Goal: Find specific page/section: Find specific page/section

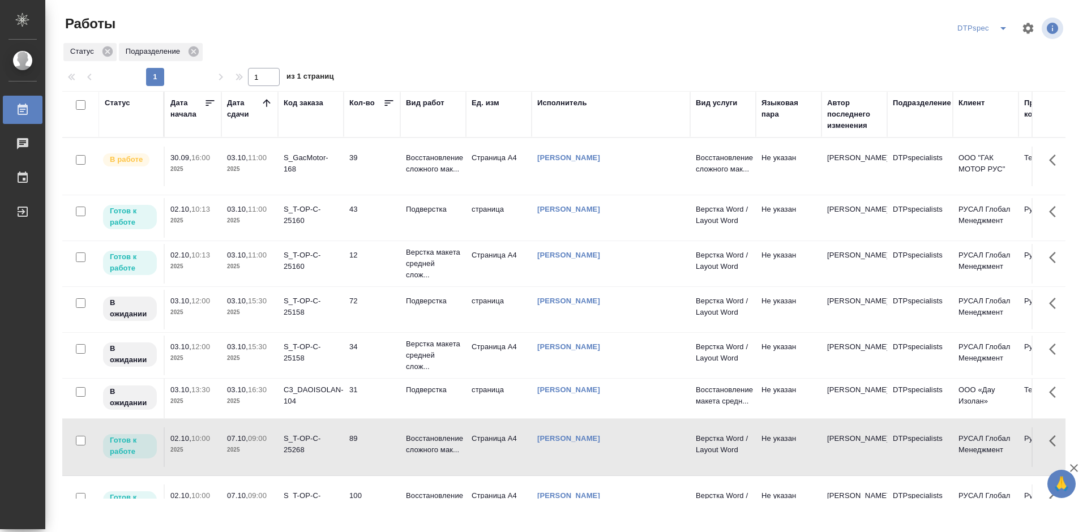
scroll to position [227, 0]
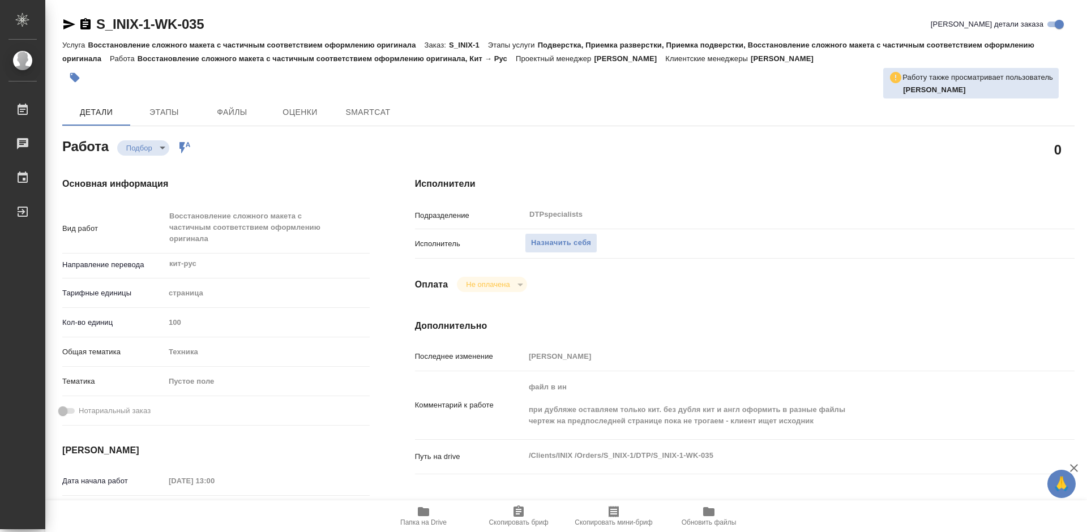
type textarea "x"
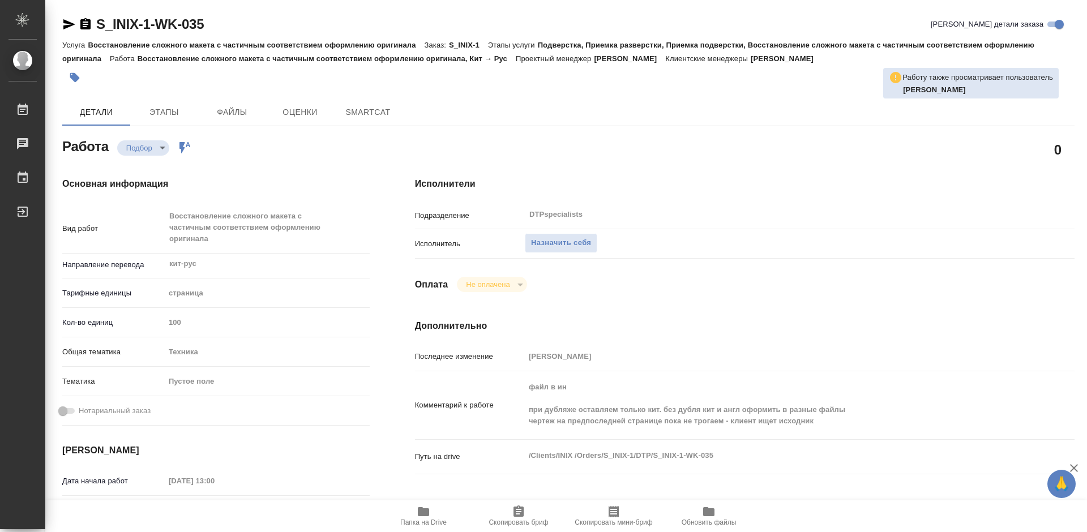
type textarea "x"
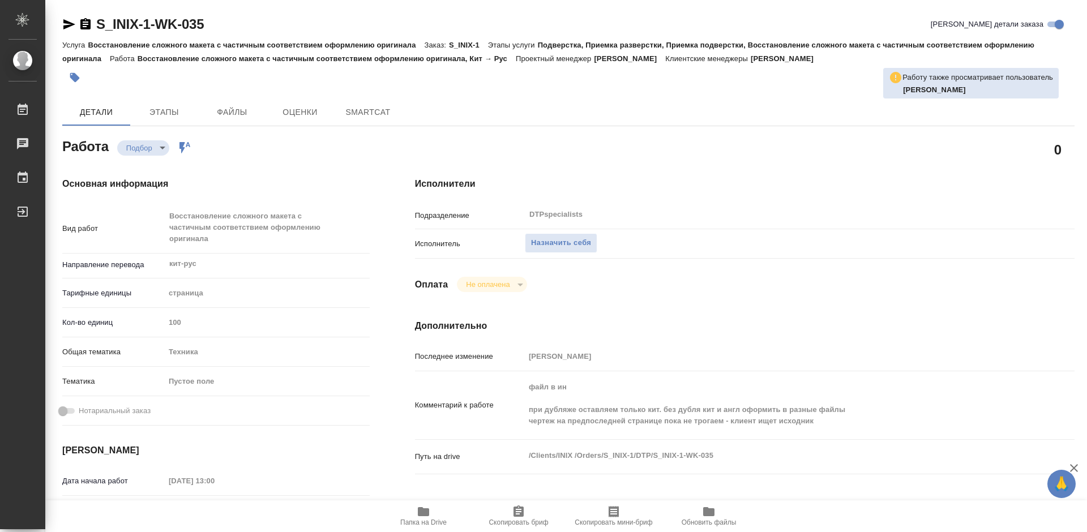
type textarea "x"
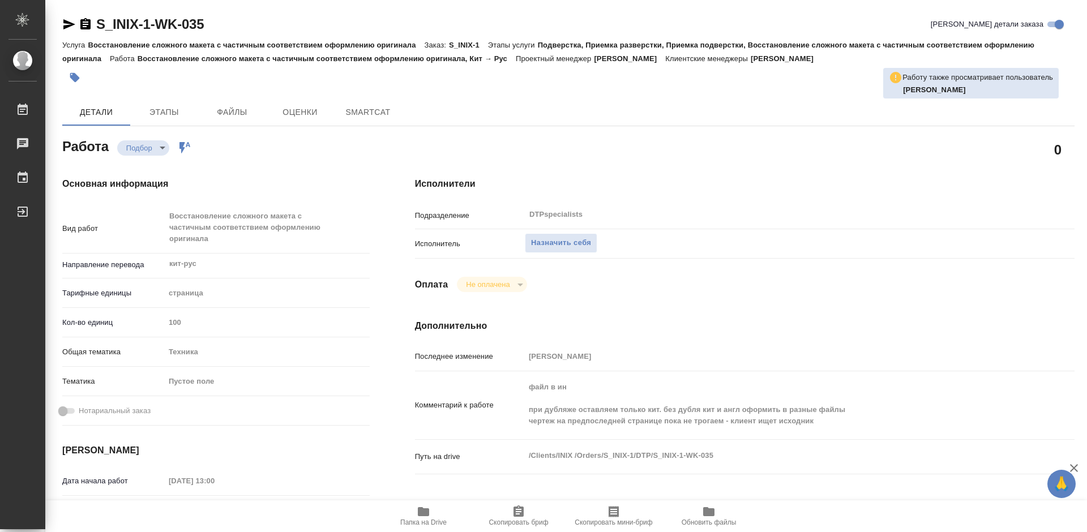
type textarea "x"
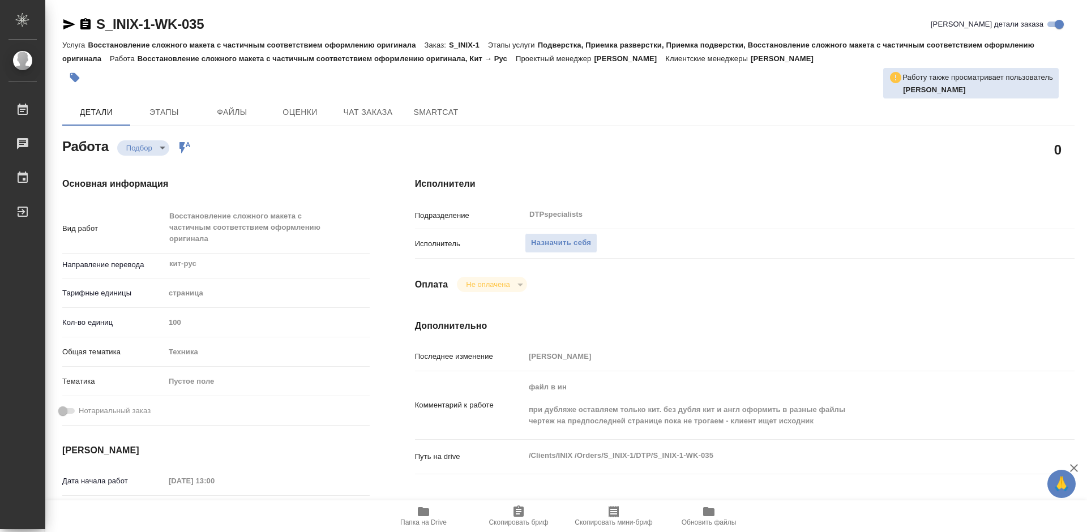
type textarea "x"
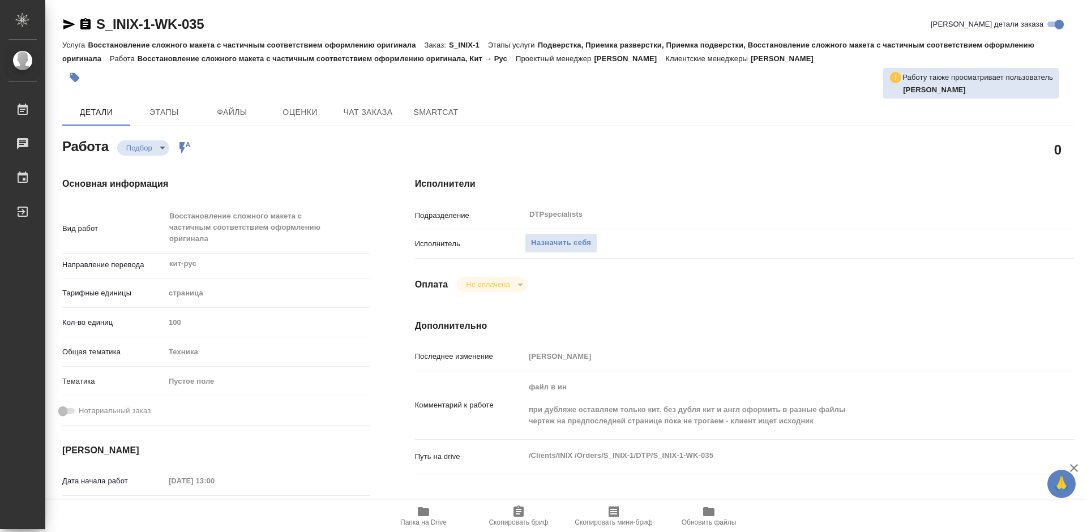
type textarea "x"
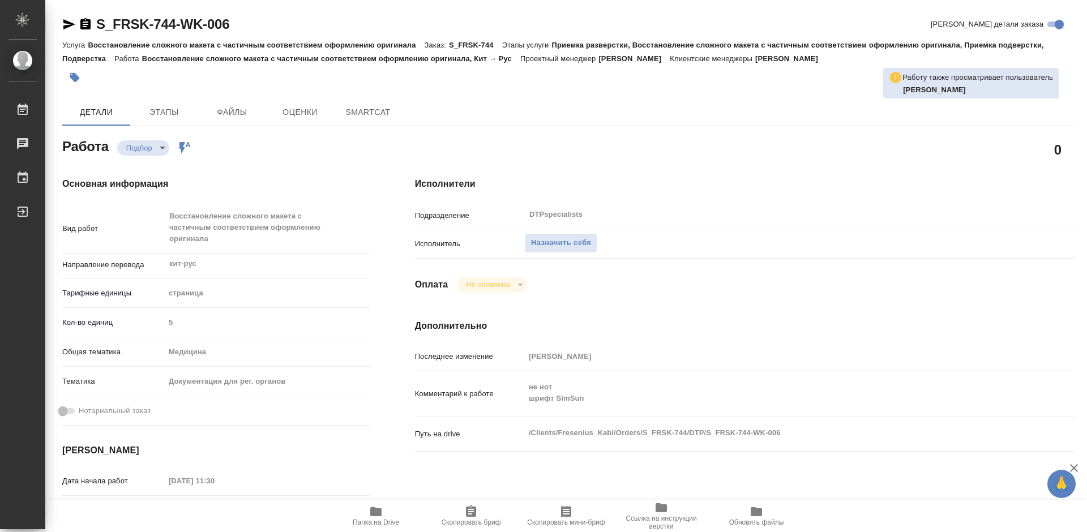
type textarea "x"
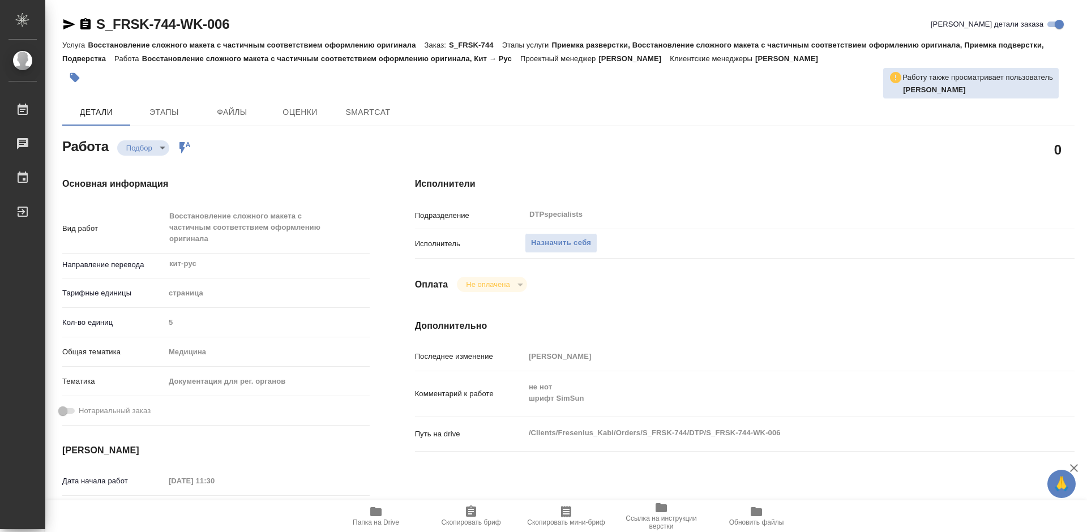
type textarea "x"
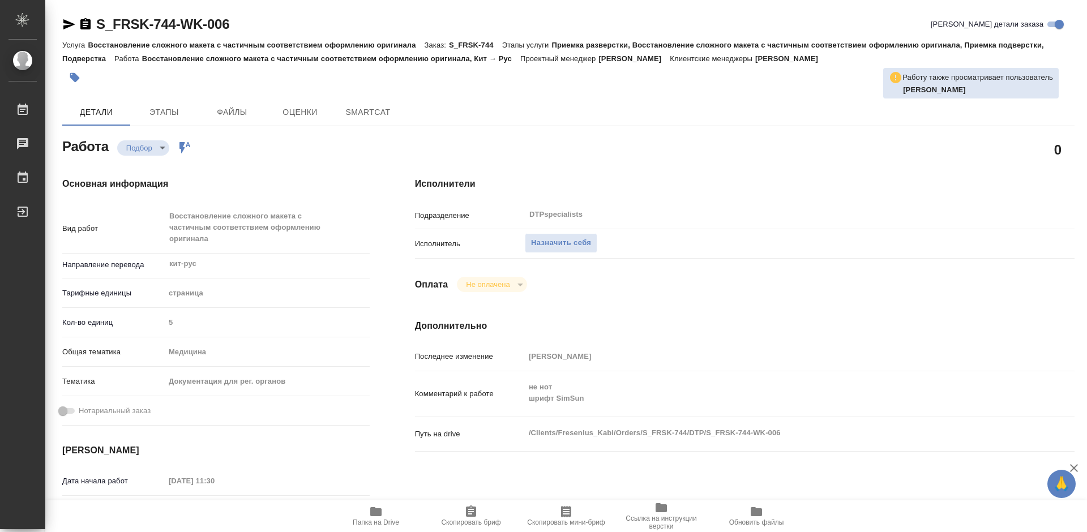
type textarea "x"
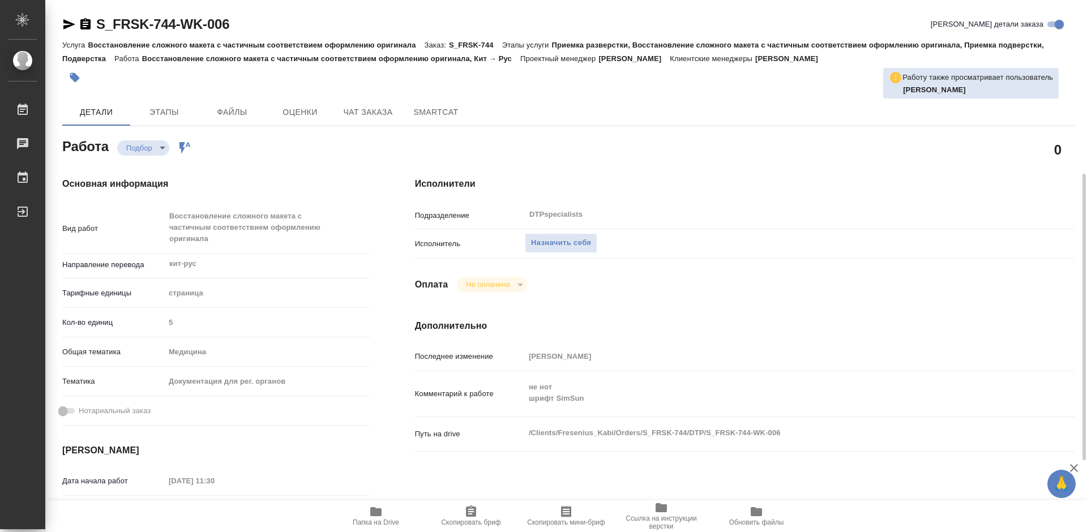
scroll to position [170, 0]
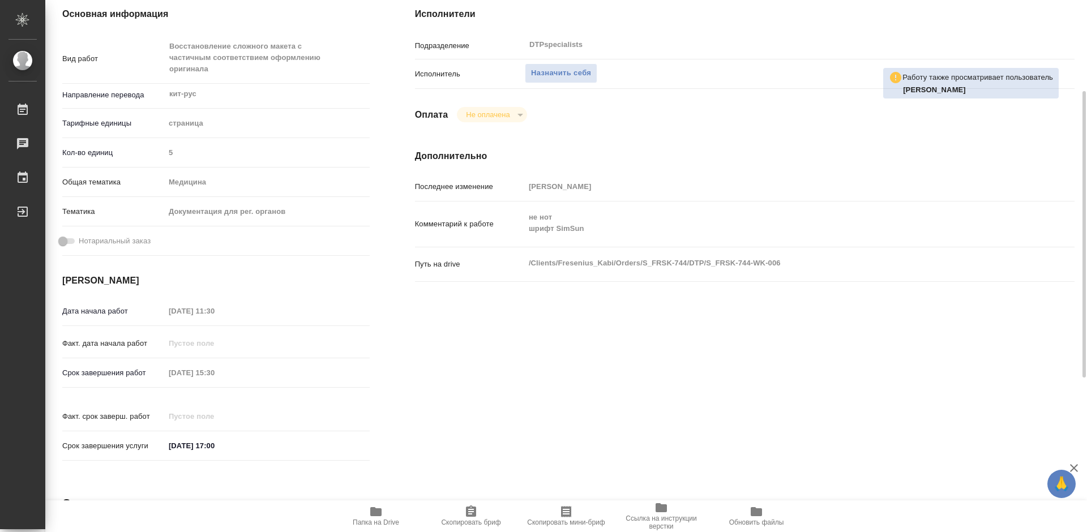
type textarea "x"
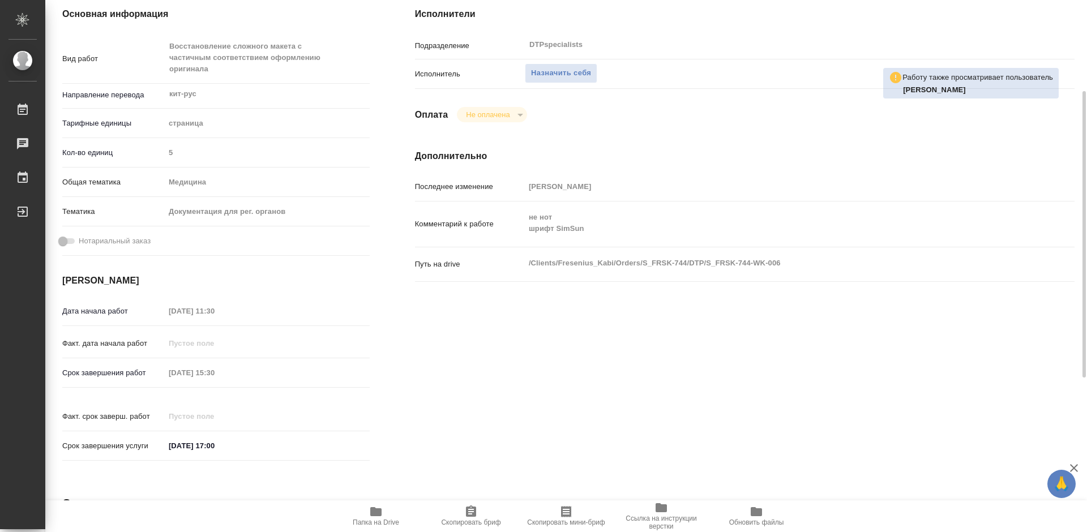
type textarea "x"
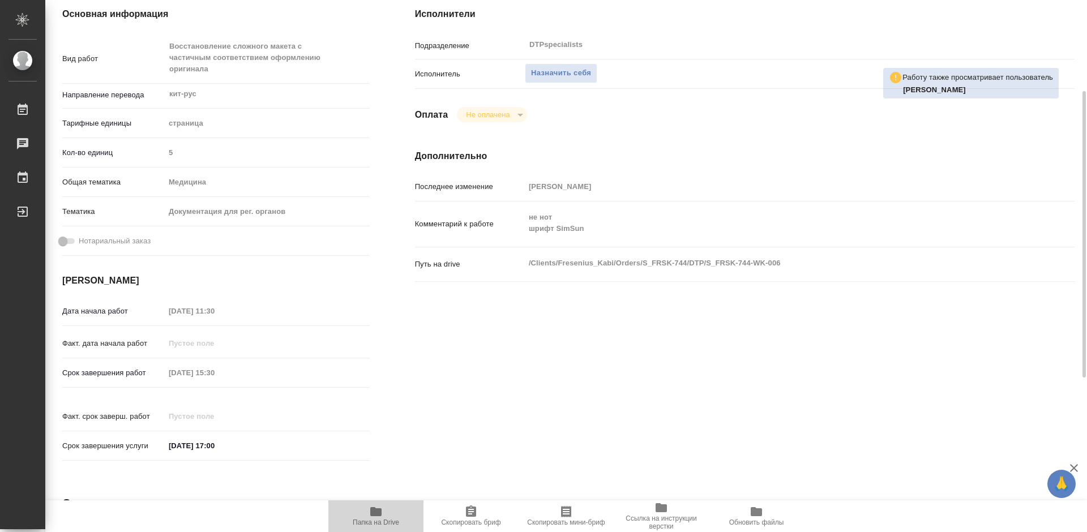
click at [372, 518] on icon "button" at bounding box center [376, 512] width 14 height 14
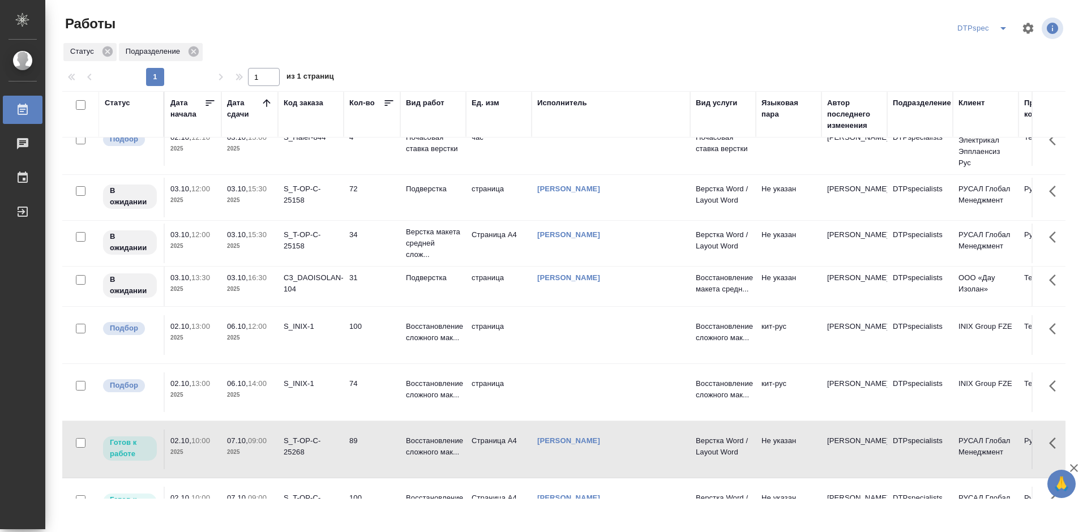
scroll to position [283, 0]
click at [415, 284] on p "Подверстка" at bounding box center [433, 278] width 54 height 11
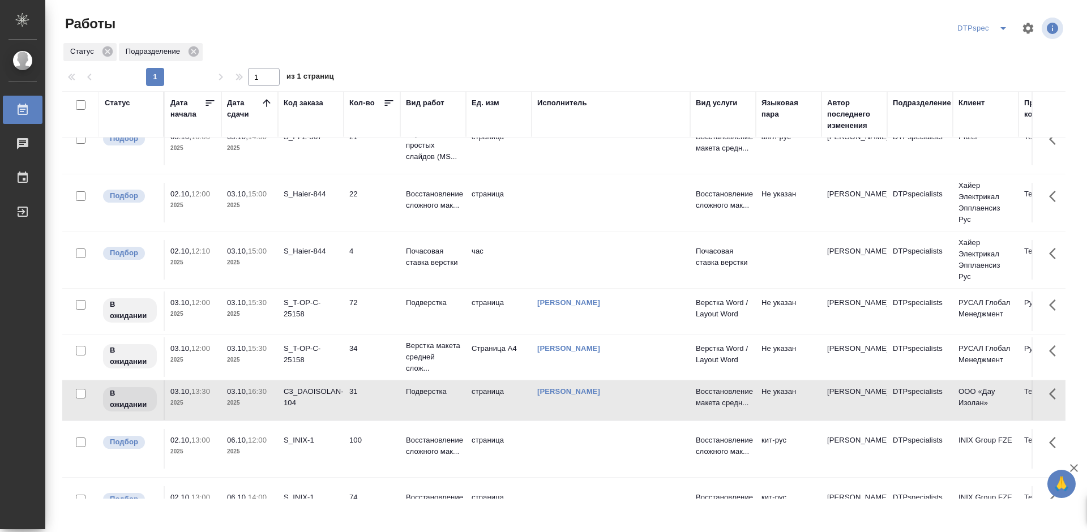
scroll to position [0, 0]
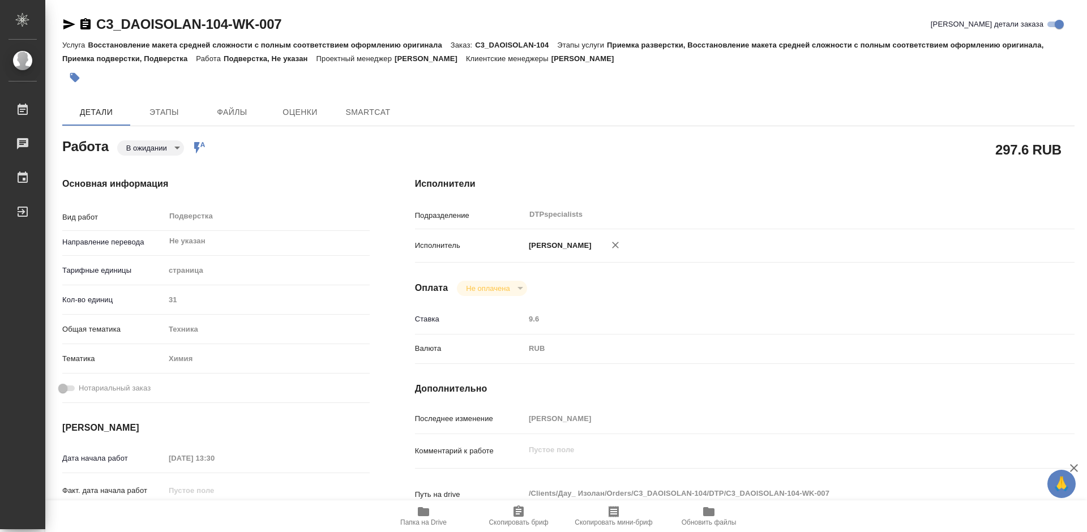
type textarea "x"
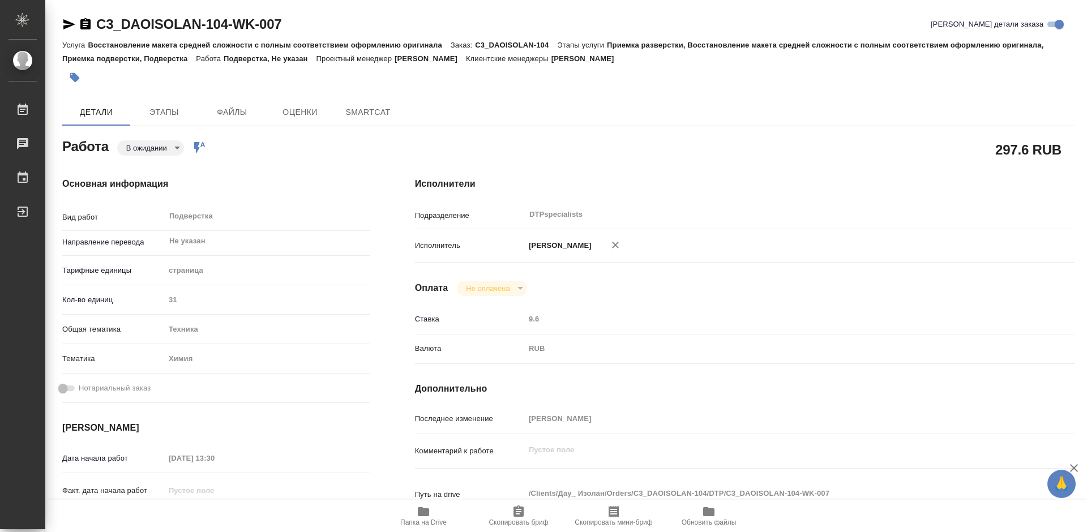
type textarea "x"
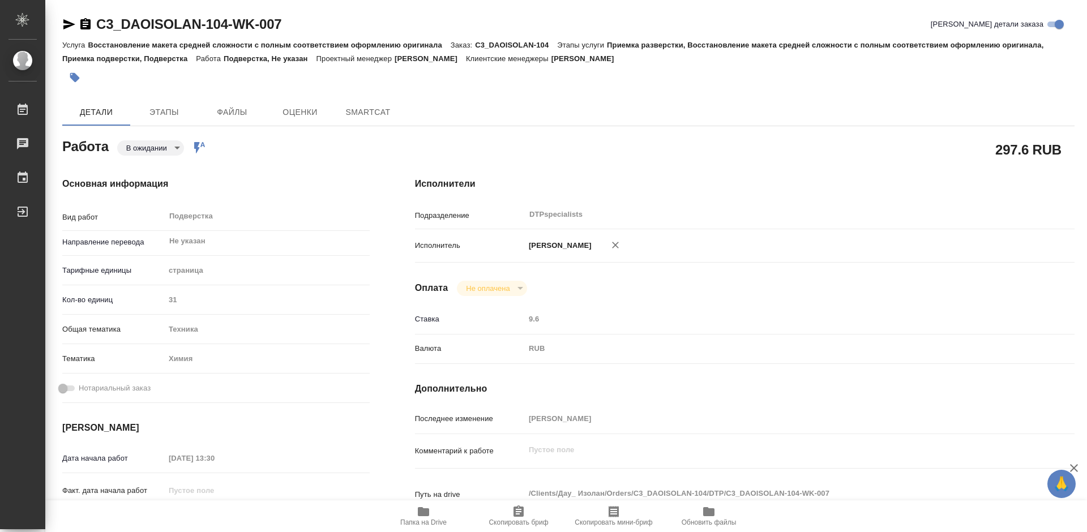
type textarea "x"
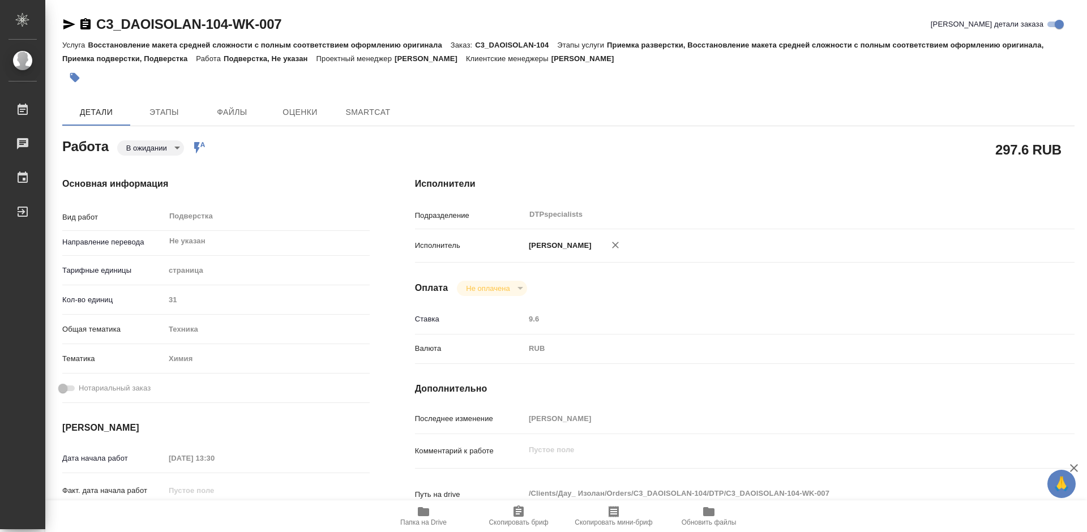
click at [416, 518] on span "Папка на Drive" at bounding box center [424, 516] width 82 height 22
type textarea "x"
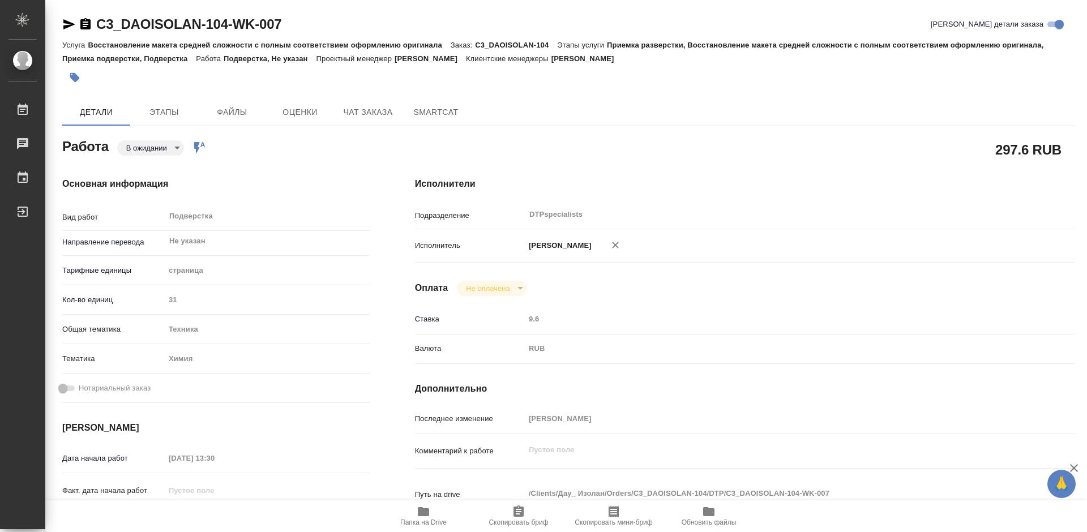
type textarea "x"
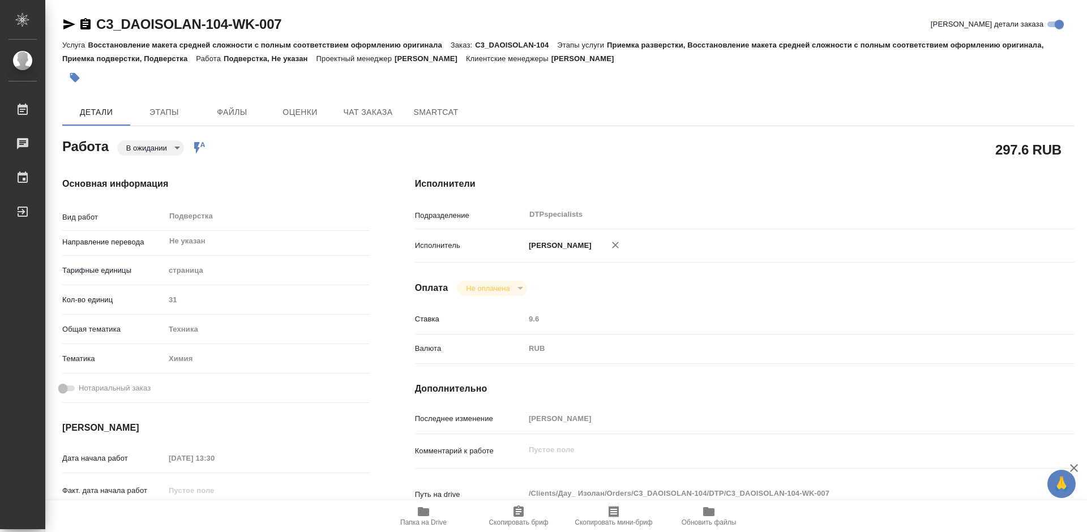
type textarea "x"
